Goal: Information Seeking & Learning: Learn about a topic

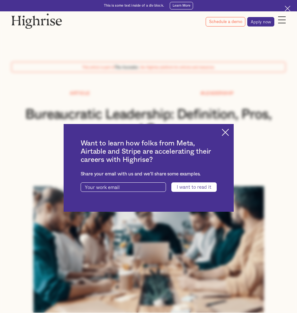
click at [226, 133] on img at bounding box center [225, 132] width 7 height 7
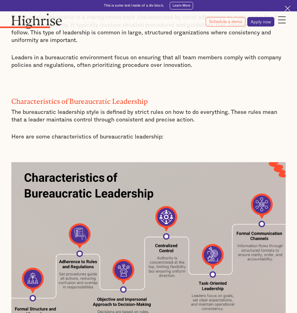
scroll to position [536, 0]
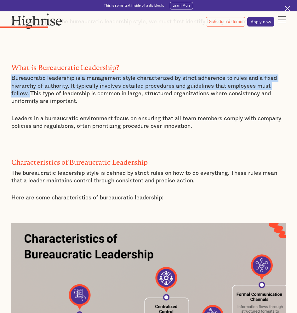
drag, startPoint x: 11, startPoint y: 74, endPoint x: 29, endPoint y: 92, distance: 25.6
click at [29, 92] on p "Bureaucratic leadership is a management style characterized by strict adherence…" at bounding box center [148, 89] width 275 height 31
copy p "Bureaucratic leadership is a management style characterized by strict adherence…"
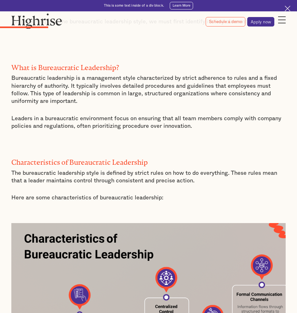
click at [131, 139] on p "‍" at bounding box center [148, 143] width 275 height 8
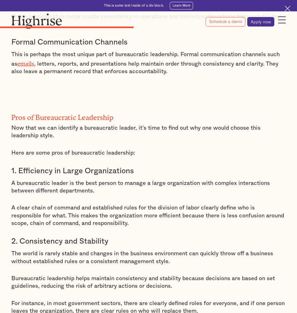
scroll to position [1355, 0]
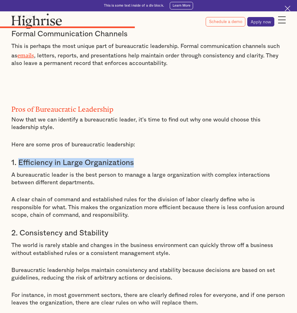
drag, startPoint x: 146, startPoint y: 150, endPoint x: 18, endPoint y: 150, distance: 128.6
click at [18, 158] on h3 "1. Efficiency in Large Organizations" at bounding box center [148, 162] width 275 height 9
copy h3 "Efficiency in Large Organizations"
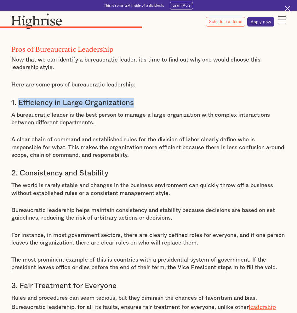
scroll to position [1418, 0]
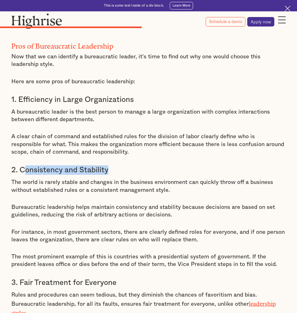
drag, startPoint x: 108, startPoint y: 157, endPoint x: 25, endPoint y: 159, distance: 83.2
click at [25, 165] on h3 "2. Consistency and Stability" at bounding box center [148, 169] width 275 height 9
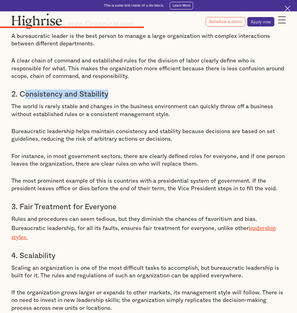
scroll to position [1513, 0]
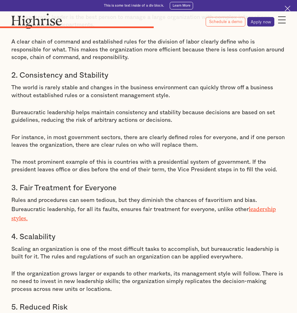
drag, startPoint x: 140, startPoint y: 176, endPoint x: 127, endPoint y: 179, distance: 12.9
click at [125, 183] on h3 "3. Fair Treatment for Everyone" at bounding box center [148, 187] width 275 height 9
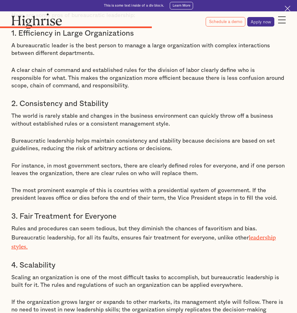
scroll to position [1450, 0]
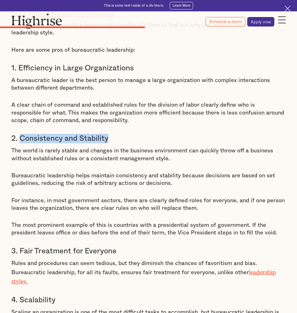
drag, startPoint x: 126, startPoint y: 123, endPoint x: 22, endPoint y: 129, distance: 103.9
click at [22, 134] on h3 "2. Consistency and Stability" at bounding box center [148, 138] width 275 height 9
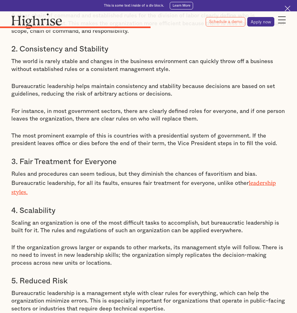
scroll to position [1544, 0]
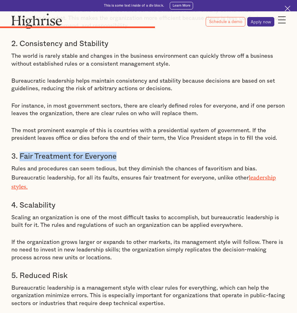
drag, startPoint x: 136, startPoint y: 143, endPoint x: 20, endPoint y: 146, distance: 116.7
click at [20, 152] on h3 "3. Fair Treatment for Everyone" at bounding box center [148, 156] width 275 height 9
copy h3 "Fair Treatment for Everyone"
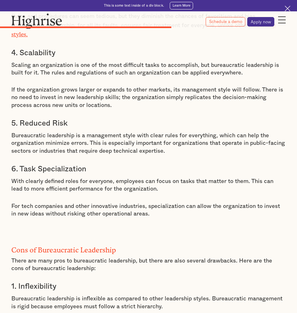
scroll to position [1734, 0]
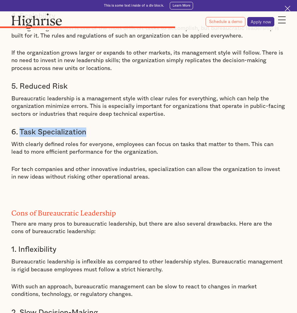
drag, startPoint x: 74, startPoint y: 119, endPoint x: 21, endPoint y: 117, distance: 53.3
click at [21, 127] on h3 "6. Task Specialization" at bounding box center [148, 131] width 275 height 9
copy h3 "Task Specialization"
click at [103, 141] on p "With clearly defined roles for everyone, employees can focus on tasks that matt…" at bounding box center [148, 148] width 275 height 15
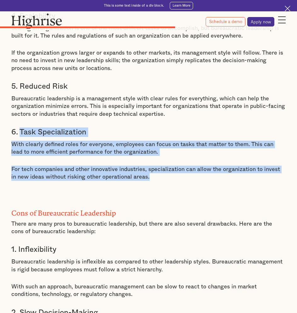
drag, startPoint x: 159, startPoint y: 161, endPoint x: 20, endPoint y: 117, distance: 145.2
click at [20, 117] on div "Pros of Bureaucratic Leadership Now that we can identify a bureaucratic leader,…" at bounding box center [148, 152] width 275 height 872
copy div "Task Specialization With clearly defined roles for everyone, employees can focu…"
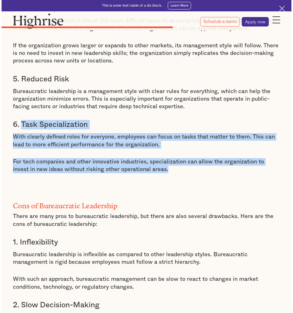
scroll to position [1739, 0]
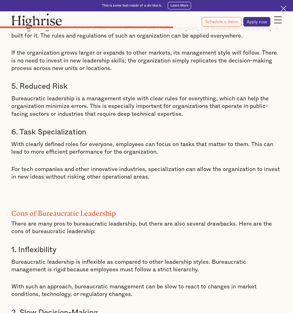
click at [84, 190] on p "‍" at bounding box center [146, 194] width 271 height 8
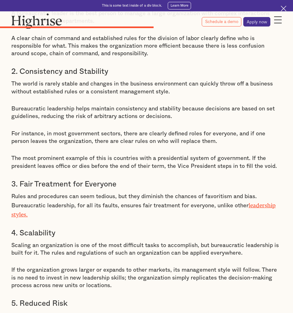
scroll to position [1518, 0]
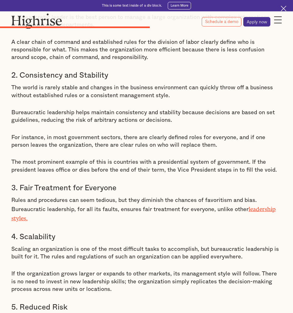
drag, startPoint x: 65, startPoint y: 182, endPoint x: 39, endPoint y: 186, distance: 26.7
click at [35, 202] on p "Rules and procedures can seem tedious, but they diminish the chances of favorit…" at bounding box center [146, 209] width 271 height 26
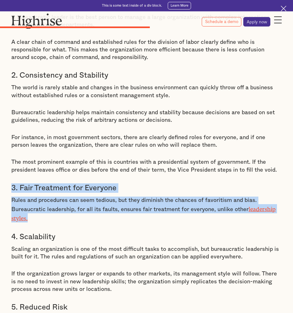
drag, startPoint x: 32, startPoint y: 203, endPoint x: 9, endPoint y: 174, distance: 36.9
click at [9, 174] on div "Table of contents Characteristics of Bureaucratic Leadership Pros of Bureaucrat…" at bounding box center [146, 146] width 293 height 2677
copy div "3. Fair Treatment for Everyone Rules and procedures can seem tedious, but they …"
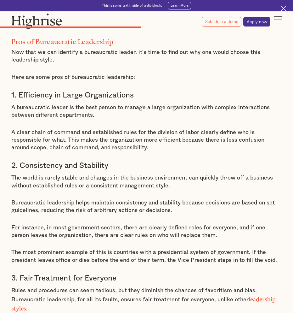
scroll to position [1392, 0]
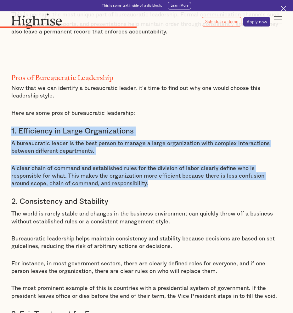
drag, startPoint x: 101, startPoint y: 158, endPoint x: 11, endPoint y: 116, distance: 99.7
click at [11, 116] on div "Table of contents Characteristics of Bureaucratic Leadership Pros of Bureaucrat…" at bounding box center [146, 272] width 293 height 2677
copy div "1. Efficiency in Large Organizations A bureaucratic leader is the best person t…"
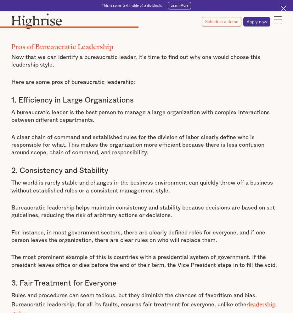
scroll to position [1423, 0]
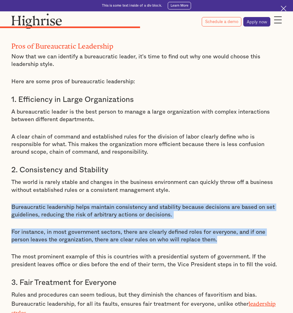
drag, startPoint x: 12, startPoint y: 193, endPoint x: 196, endPoint y: 229, distance: 187.7
copy div "Bureaucratic leadership helps maintain consistency and stability because decisi…"
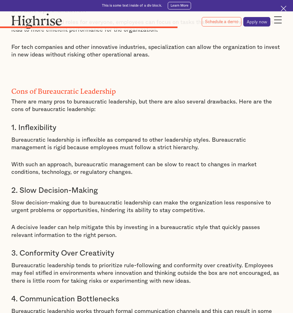
scroll to position [1865, 0]
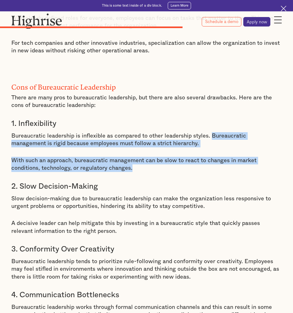
drag, startPoint x: 147, startPoint y: 153, endPoint x: 212, endPoint y: 119, distance: 73.5
click at [212, 119] on div "Pros of Bureaucratic Leadership Now that we can identify a bureaucratic leader,…" at bounding box center [146, 26] width 271 height 872
copy div "Bureaucratic management is rigid because employees must follow a strict hierarc…"
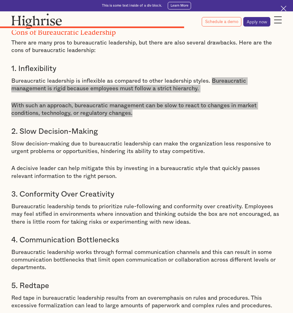
scroll to position [1928, 0]
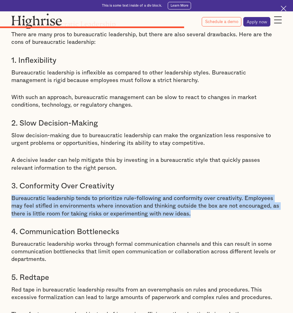
drag, startPoint x: 184, startPoint y: 200, endPoint x: 11, endPoint y: 184, distance: 174.0
copy p "Bureaucratic leadership tends to prioritize rule-following and conformity over …"
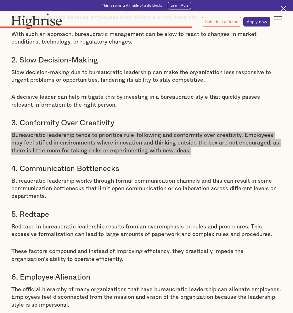
scroll to position [2022, 0]
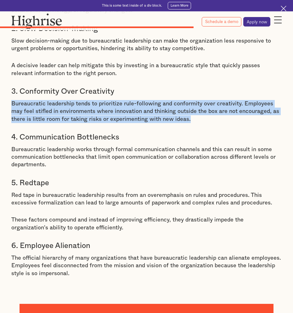
drag, startPoint x: 80, startPoint y: 257, endPoint x: 11, endPoint y: 245, distance: 69.4
click at [11, 254] on p "The official hierarchy of many organizations that have bureaucratic leadership …" at bounding box center [146, 265] width 271 height 23
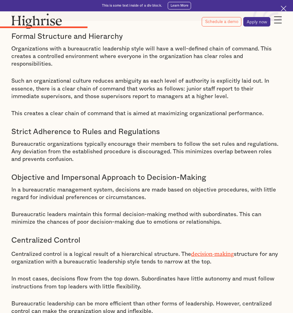
scroll to position [977, 0]
